Goal: Transaction & Acquisition: Purchase product/service

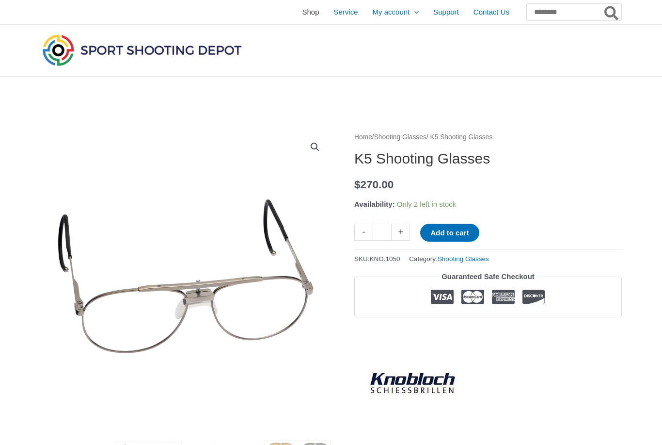
click at [302, 16] on span "Shop" at bounding box center [310, 12] width 17 height 24
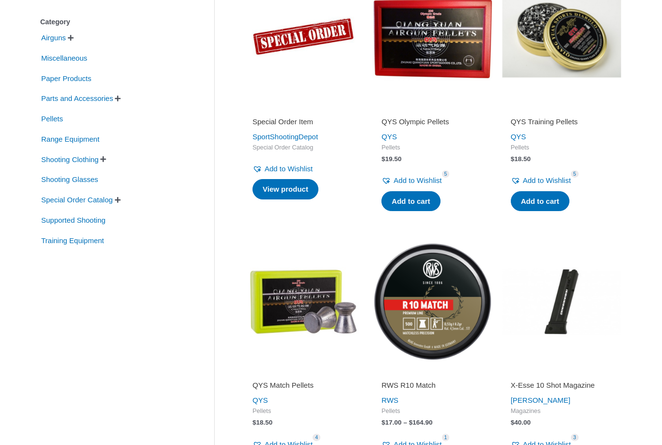
scroll to position [257, 0]
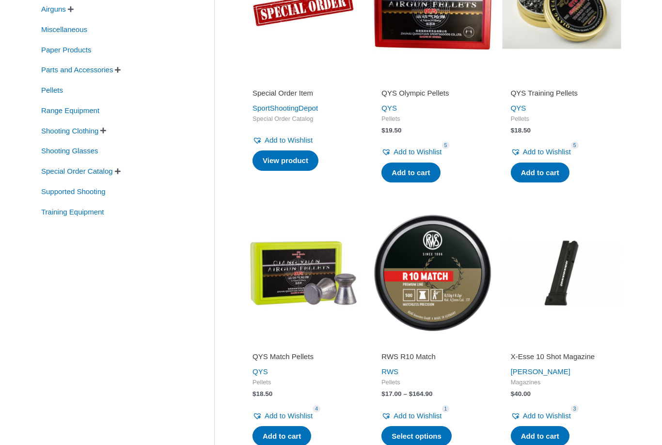
click at [459, 237] on img at bounding box center [432, 272] width 119 height 119
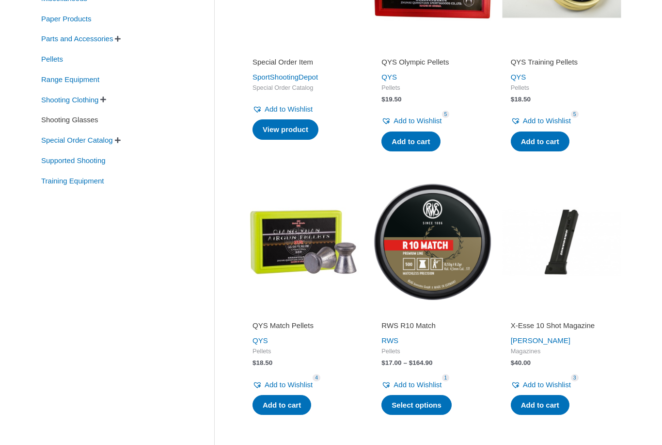
click at [57, 122] on span "Shooting Glasses" at bounding box center [69, 120] width 59 height 16
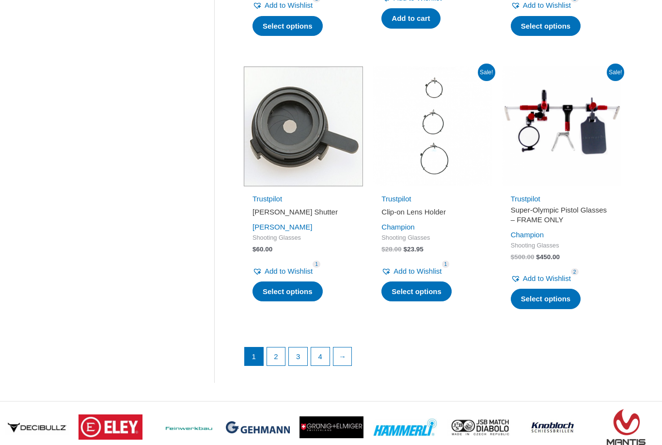
scroll to position [1295, 0]
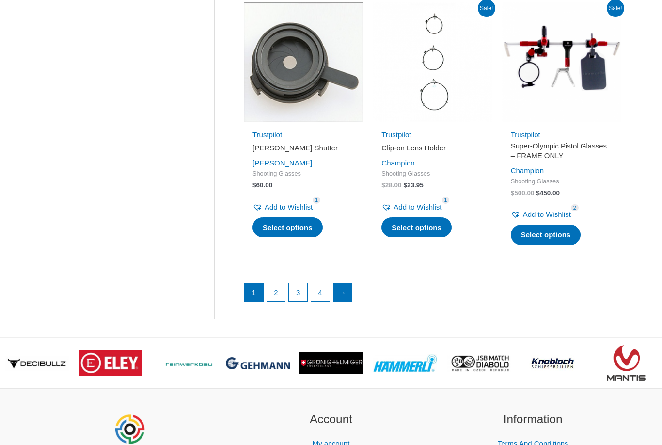
click at [352, 285] on link "→" at bounding box center [343, 292] width 18 height 18
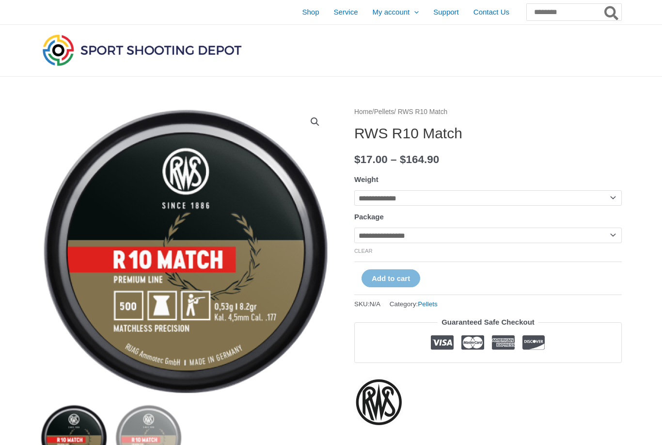
click at [501, 203] on select "**********" at bounding box center [488, 198] width 268 height 16
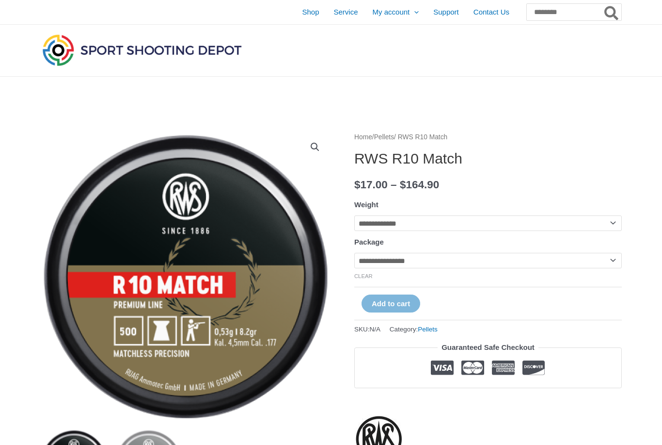
select select "**********"
click at [499, 268] on select "**********" at bounding box center [488, 261] width 268 height 16
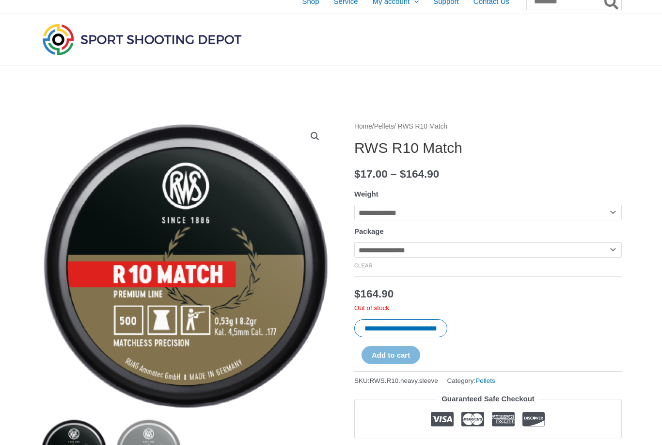
scroll to position [11, 0]
click at [511, 257] on select "**********" at bounding box center [488, 249] width 268 height 16
select select "***"
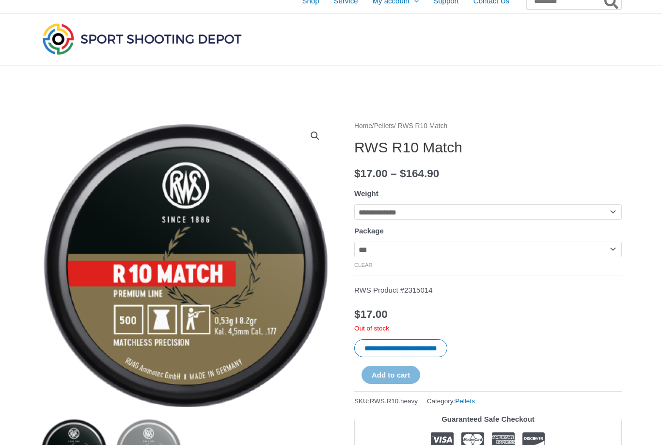
click at [508, 257] on select "**********" at bounding box center [488, 249] width 268 height 16
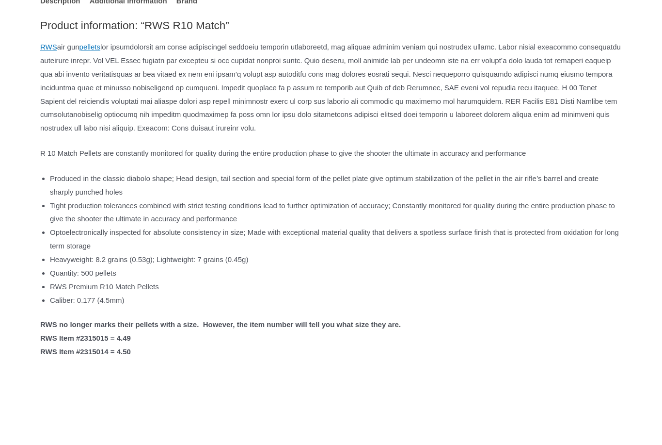
scroll to position [575, 0]
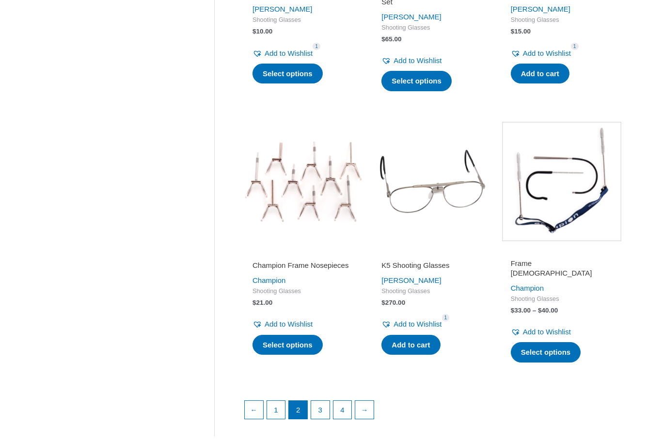
scroll to position [1232, 0]
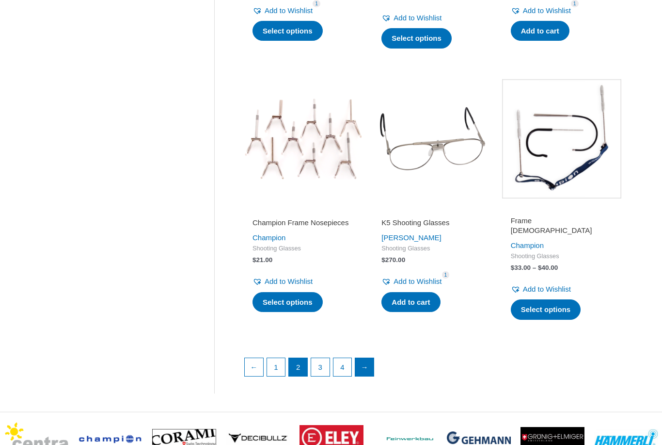
click at [374, 358] on link "→" at bounding box center [364, 367] width 18 height 18
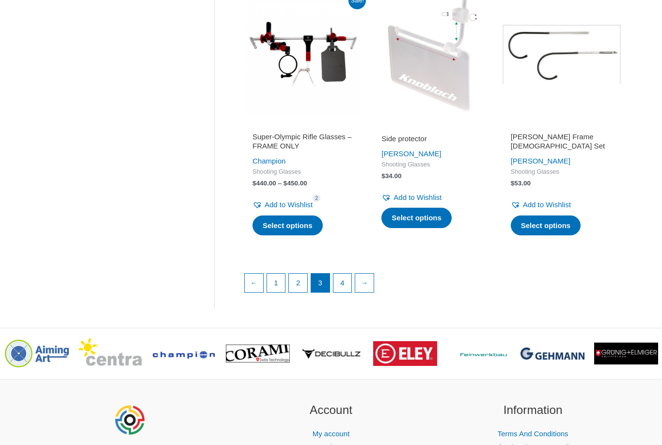
scroll to position [1360, 0]
click at [367, 273] on link "→" at bounding box center [364, 282] width 18 height 18
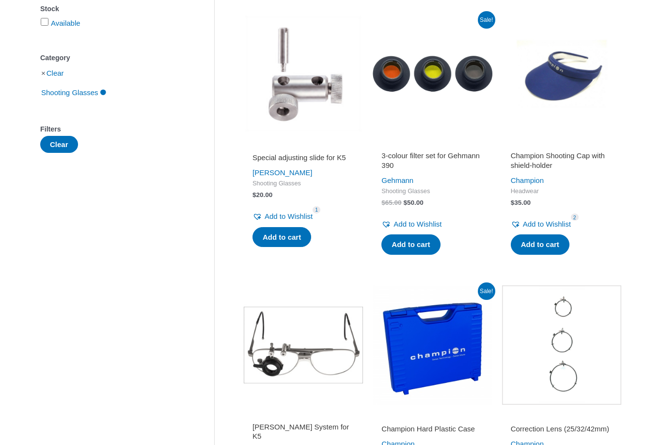
scroll to position [189, 0]
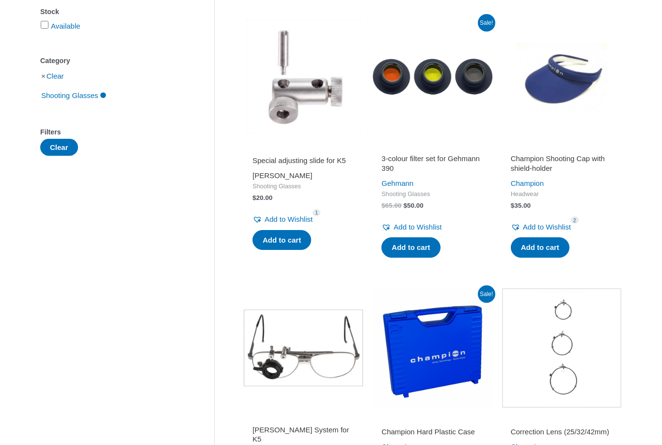
click at [271, 180] on link "[PERSON_NAME]" at bounding box center [283, 176] width 60 height 8
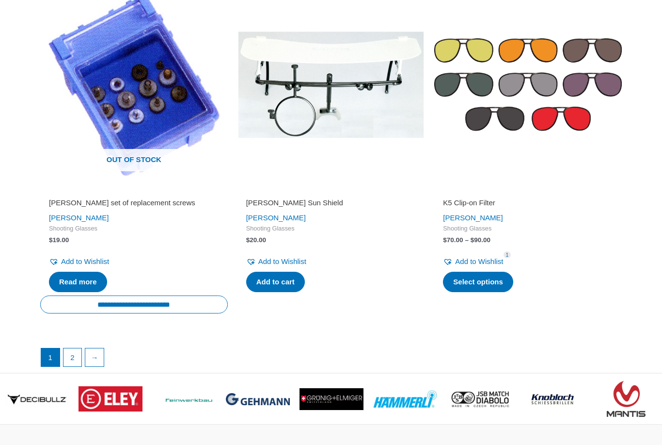
scroll to position [1563, 0]
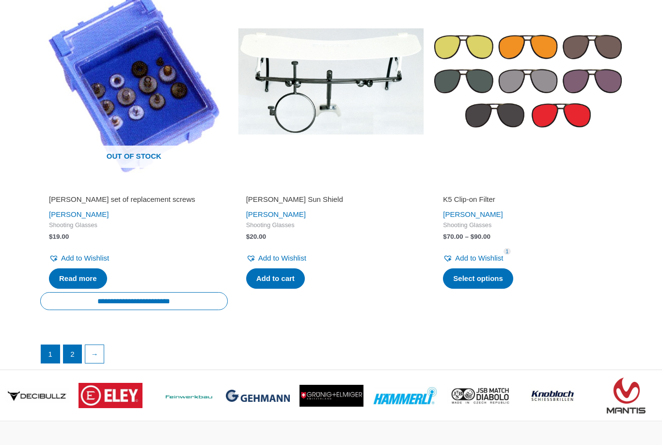
click at [74, 345] on link "2" at bounding box center [73, 354] width 18 height 18
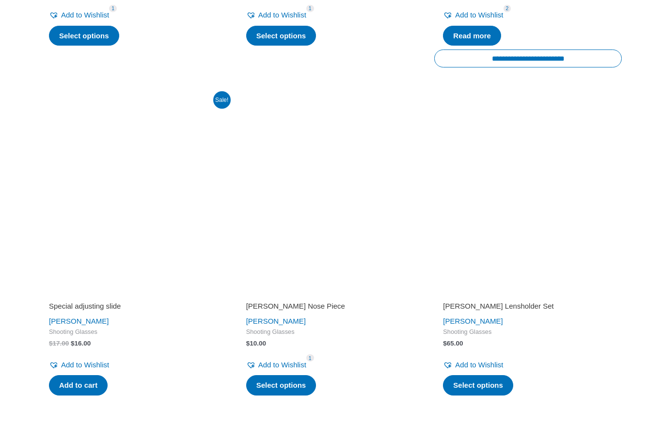
scroll to position [815, 0]
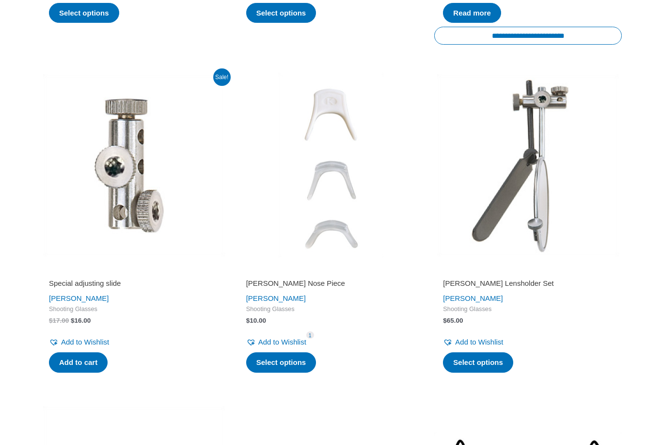
click at [131, 188] on img at bounding box center [134, 166] width 188 height 188
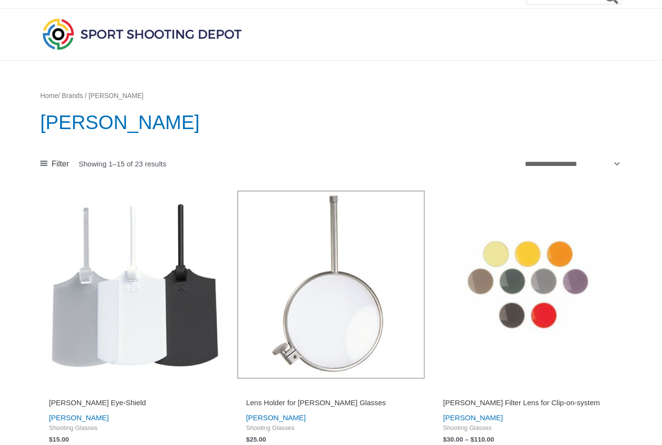
scroll to position [0, 0]
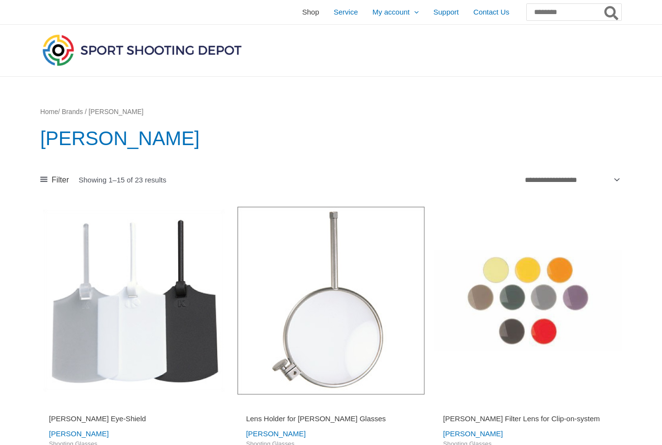
click at [302, 12] on span "Shop" at bounding box center [310, 12] width 17 height 24
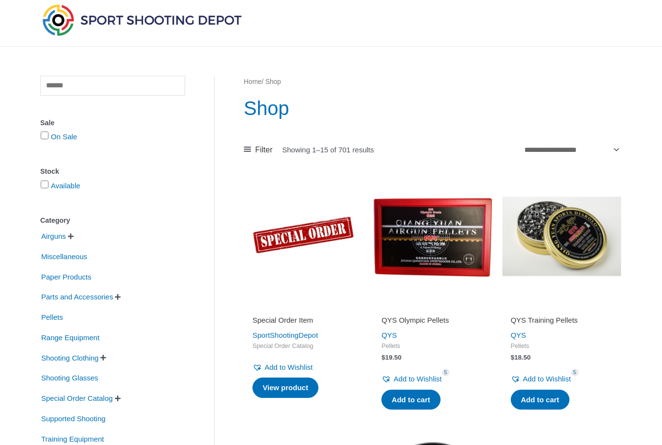
scroll to position [174, 0]
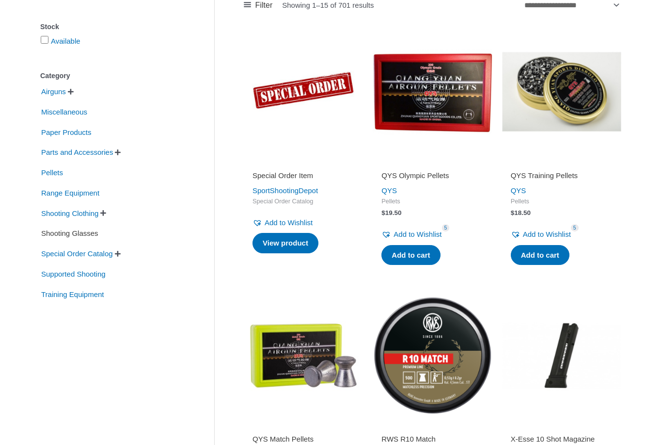
click at [78, 236] on span "Shooting Glasses" at bounding box center [69, 233] width 59 height 16
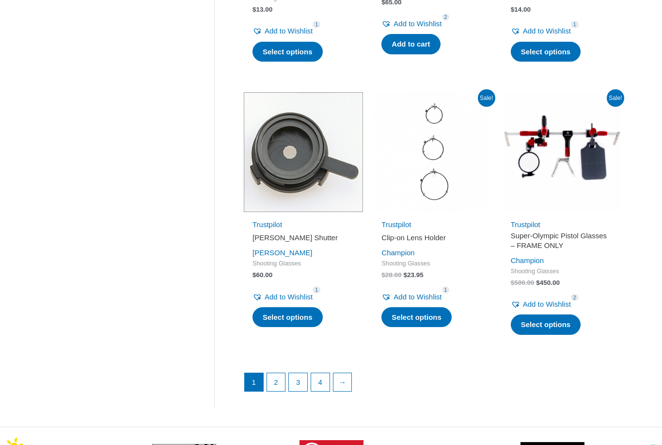
scroll to position [1230, 0]
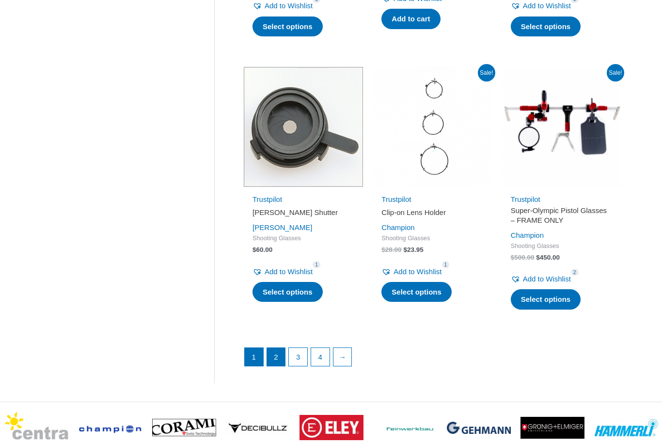
click at [275, 349] on link "2" at bounding box center [276, 357] width 18 height 18
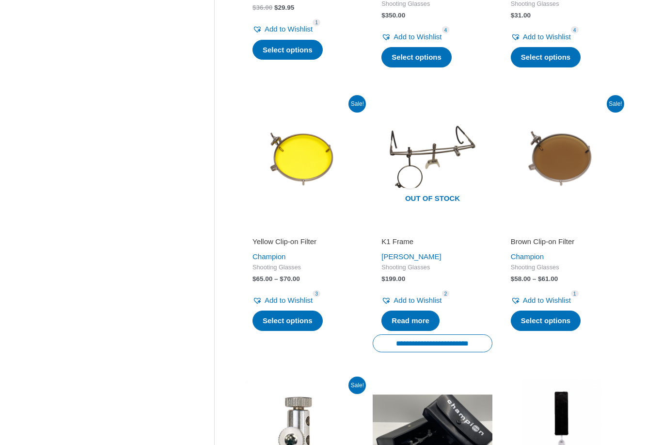
scroll to position [380, 0]
click at [407, 256] on link "[PERSON_NAME]" at bounding box center [412, 256] width 60 height 8
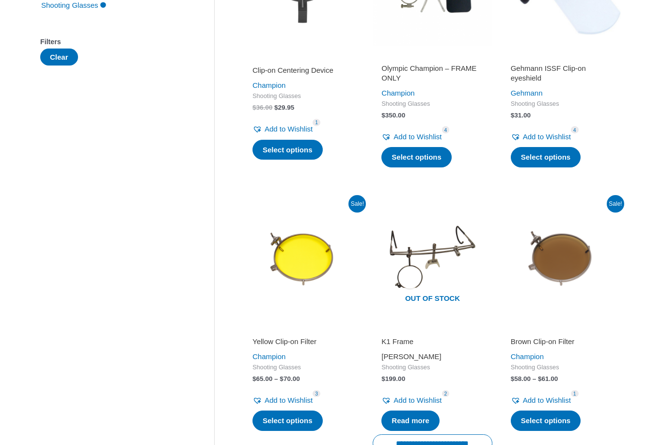
scroll to position [255, 0]
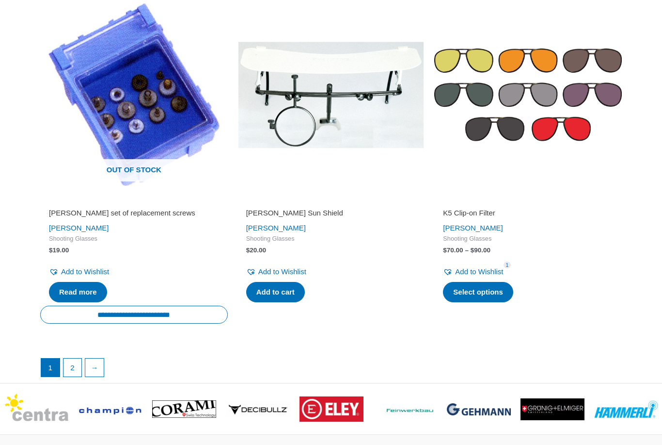
scroll to position [1679, 0]
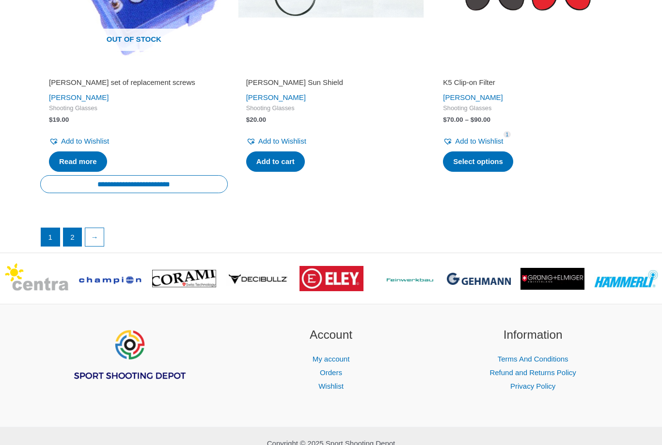
click at [79, 228] on link "2" at bounding box center [73, 237] width 18 height 18
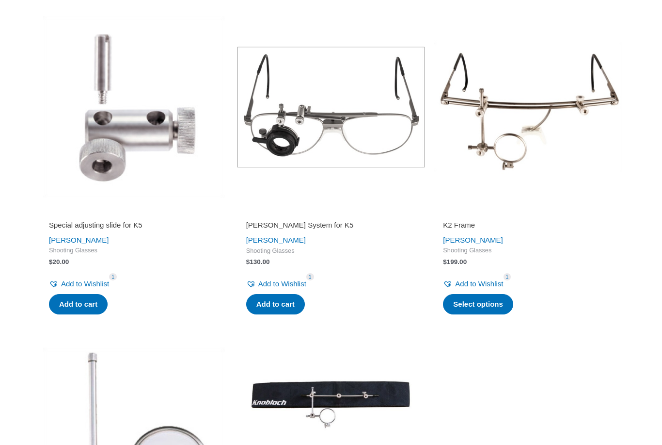
scroll to position [532, 0]
click at [69, 223] on link "Special adjusting slide for K5" at bounding box center [134, 226] width 170 height 13
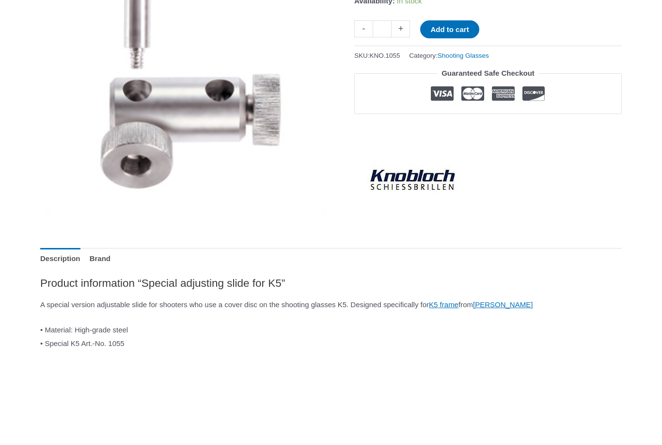
scroll to position [201, 0]
